Goal: Information Seeking & Learning: Learn about a topic

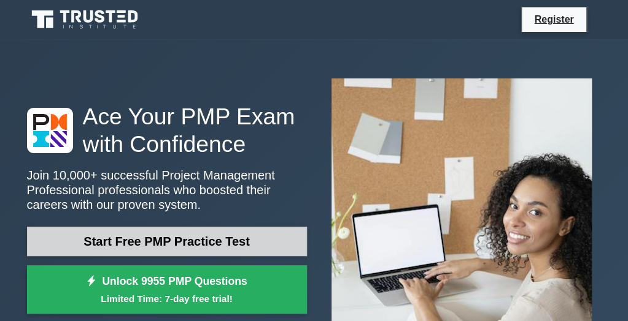
click at [226, 251] on link "Start Free PMP Practice Test" at bounding box center [167, 241] width 280 height 29
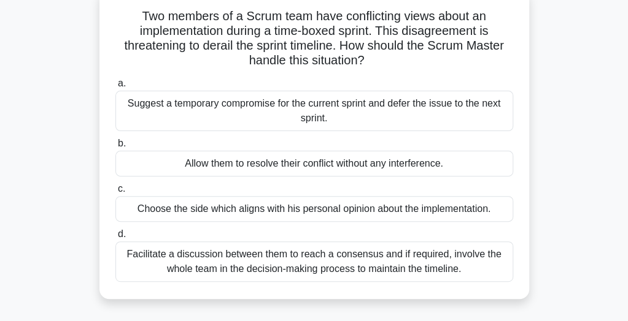
scroll to position [83, 0]
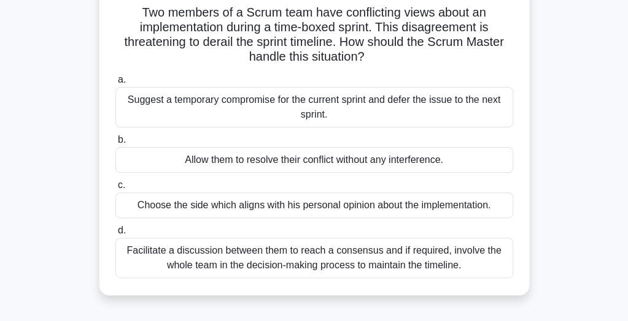
click at [488, 251] on div "Facilitate a discussion between them to reach a consensus and if required, invo…" at bounding box center [314, 258] width 398 height 40
click at [115, 235] on input "d. Facilitate a discussion between them to reach a consensus and if required, i…" at bounding box center [115, 231] width 0 height 8
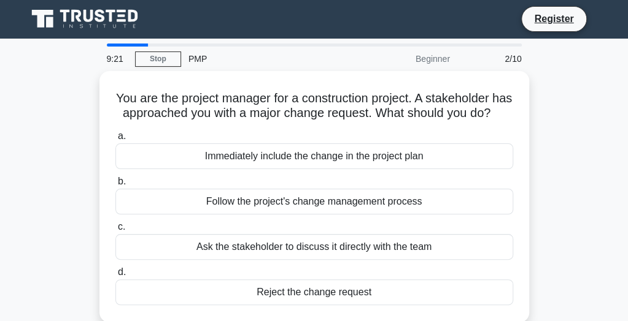
scroll to position [0, 0]
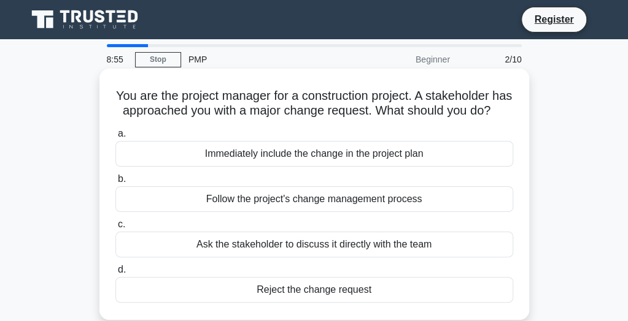
click at [476, 258] on div "Ask the stakeholder to discuss it directly with the team" at bounding box center [314, 245] width 398 height 26
click at [115, 229] on input "c. Ask the stakeholder to discuss it directly with the team" at bounding box center [115, 225] width 0 height 8
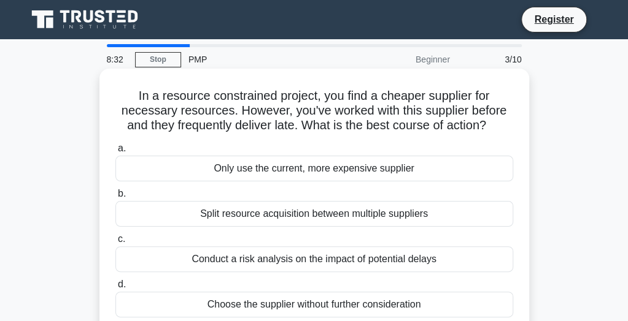
click at [464, 213] on div "Split resource acquisition between multiple suppliers" at bounding box center [314, 214] width 398 height 26
click at [115, 198] on input "b. Split resource acquisition between multiple suppliers" at bounding box center [115, 194] width 0 height 8
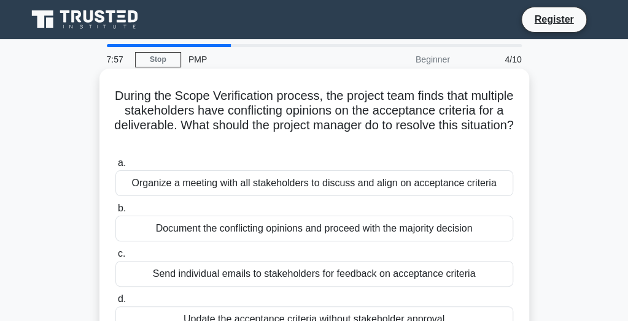
click at [464, 193] on div "Organize a meeting with all stakeholders to discuss and align on acceptance cri…" at bounding box center [314, 184] width 398 height 26
click at [115, 167] on input "a. Organize a meeting with all stakeholders to discuss and align on acceptance …" at bounding box center [115, 164] width 0 height 8
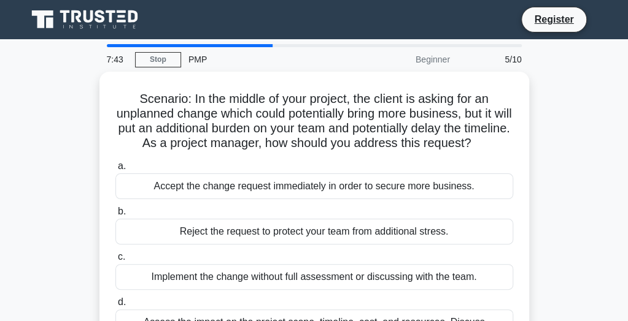
scroll to position [153, 0]
